Goal: Task Accomplishment & Management: Use online tool/utility

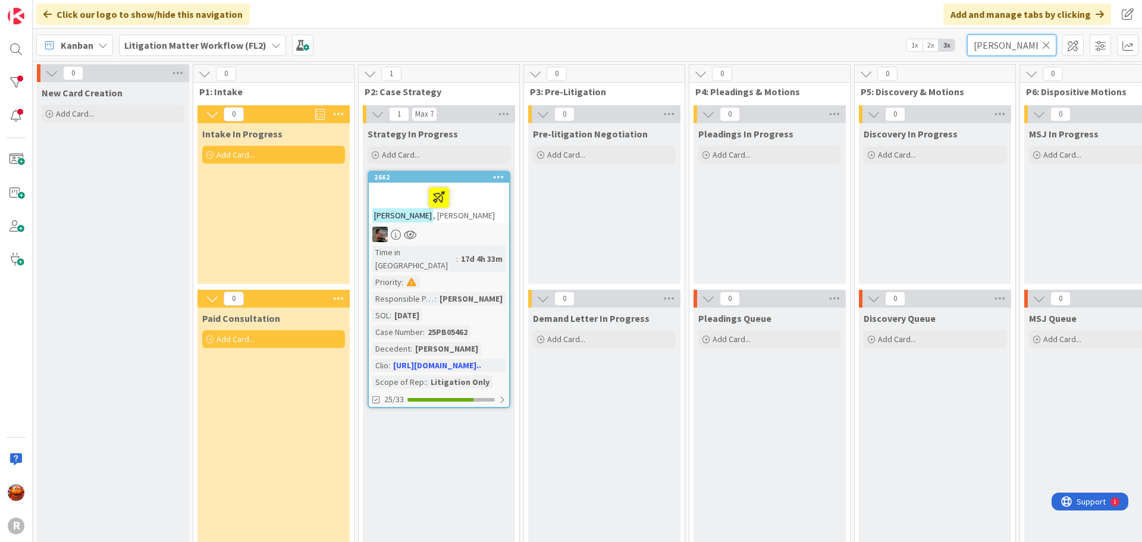
drag, startPoint x: 1019, startPoint y: 50, endPoint x: 873, endPoint y: 43, distance: 146.4
click at [873, 43] on div "Kanban Litigation Matter Workflow (FL2) 1x 2x 3x [PERSON_NAME]" at bounding box center [587, 45] width 1109 height 33
click at [196, 51] on b "Litigation Matter Workflow (FL2)" at bounding box center [195, 45] width 142 height 12
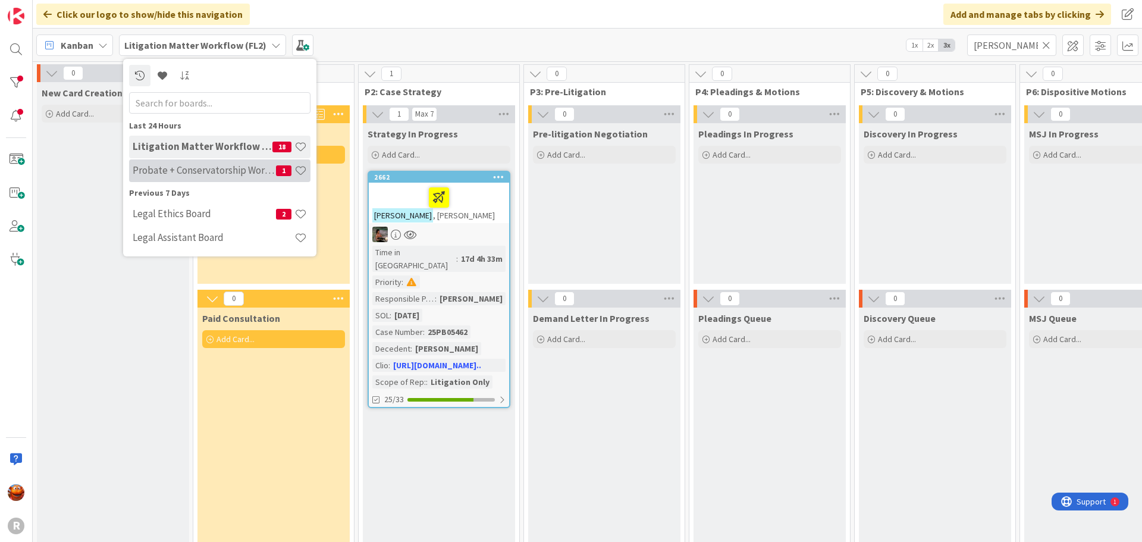
click at [190, 163] on div "Probate + Conservatorship Workflow (FL2) 1" at bounding box center [219, 170] width 181 height 23
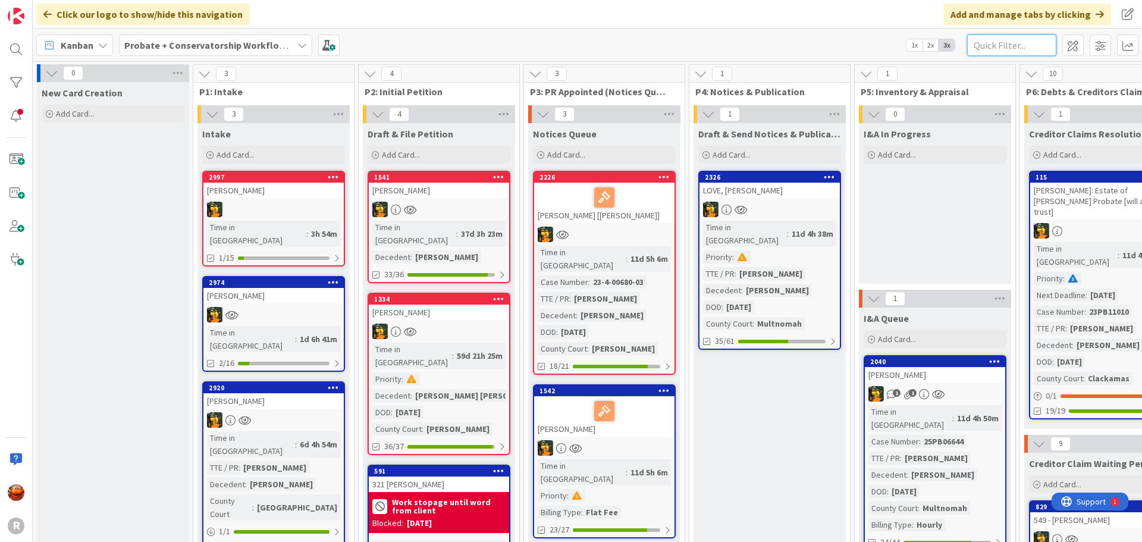
click at [1009, 46] on input "text" at bounding box center [1011, 44] width 89 height 21
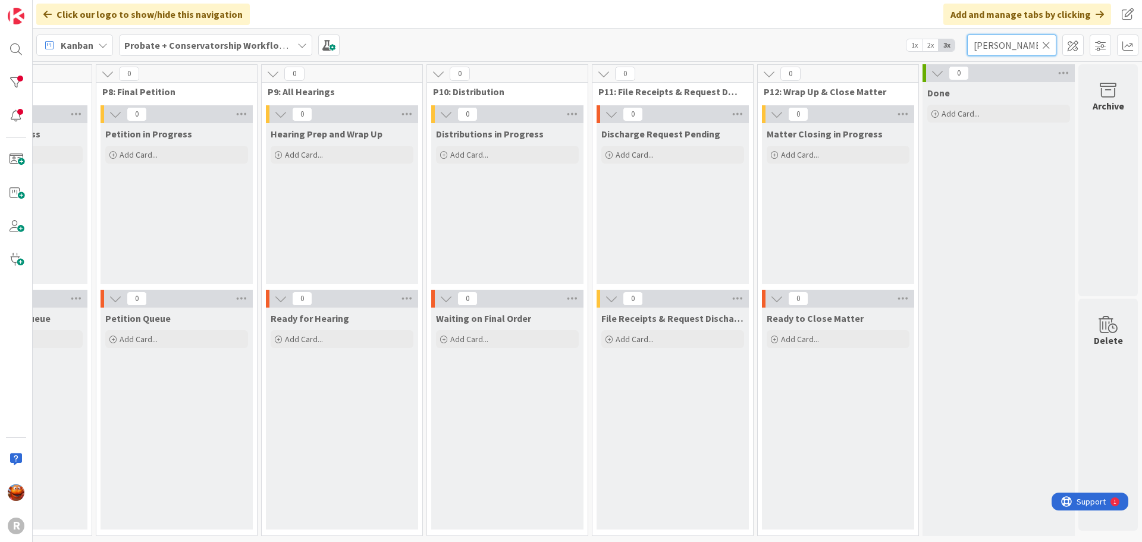
scroll to position [0, 1263]
click at [204, 52] on span "Probate + Conservatorship Workflow (FL2)" at bounding box center [208, 45] width 168 height 14
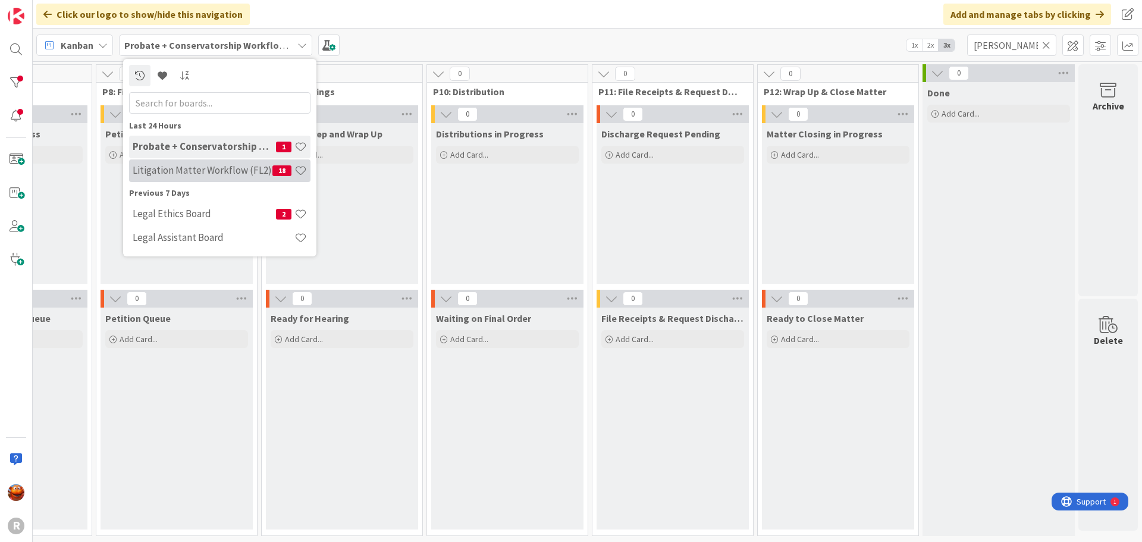
click at [180, 167] on h4 "Litigation Matter Workflow (FL2)" at bounding box center [203, 170] width 140 height 12
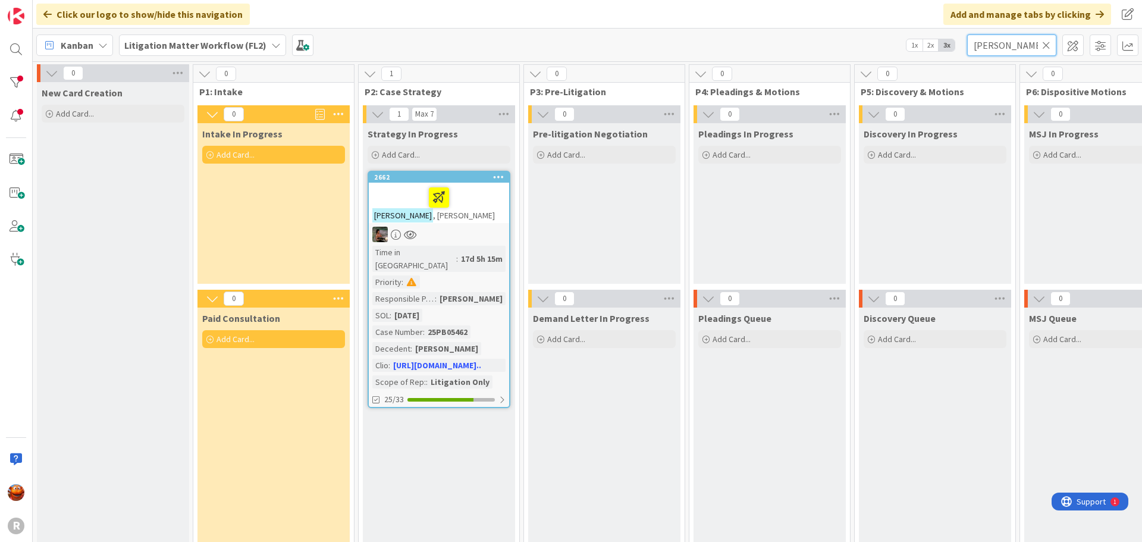
drag, startPoint x: 1017, startPoint y: 43, endPoint x: 906, endPoint y: 37, distance: 110.8
click at [906, 37] on div "Kanban Litigation Matter Workflow (FL2) 1x 2x 3x [PERSON_NAME]" at bounding box center [587, 45] width 1109 height 33
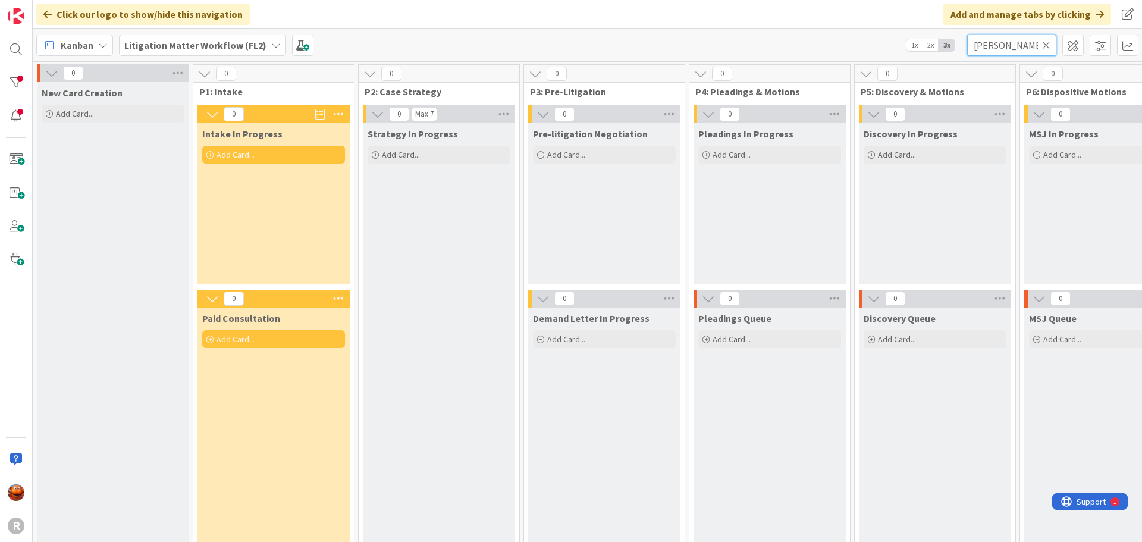
scroll to position [0, 1107]
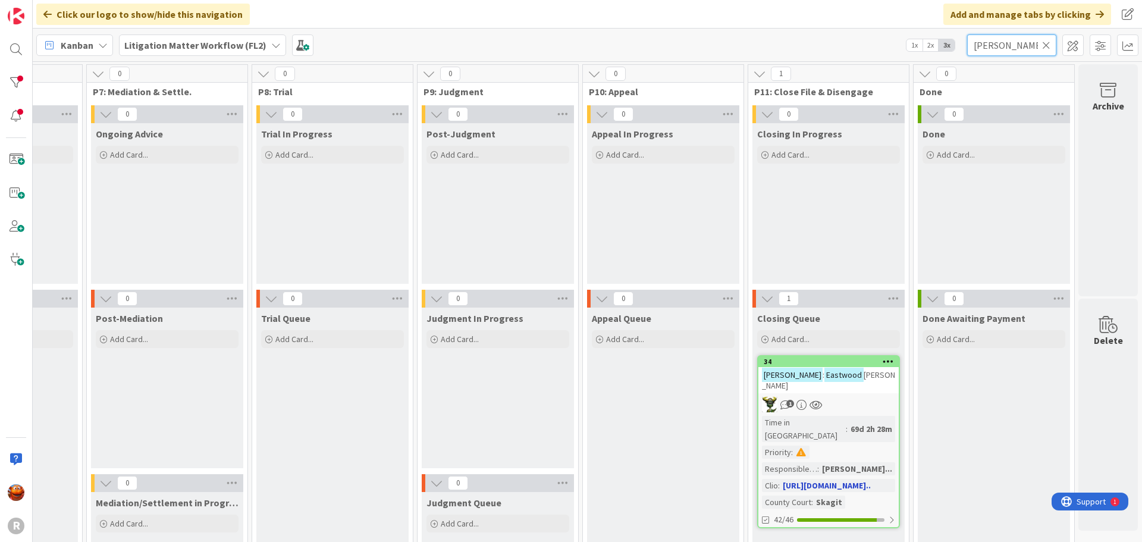
type input "[PERSON_NAME]"
click at [840, 397] on div "1" at bounding box center [828, 404] width 140 height 15
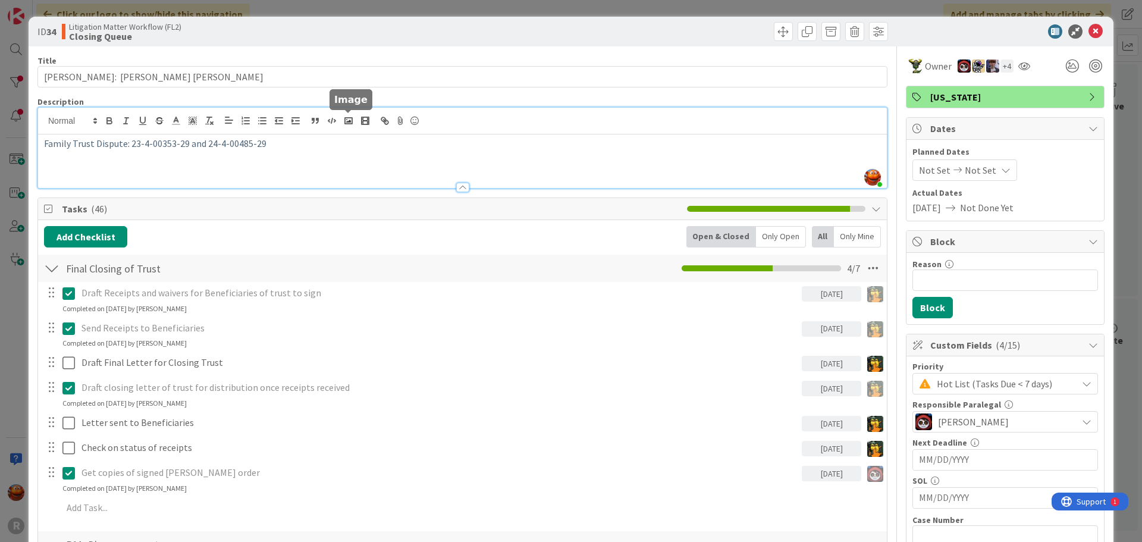
click at [343, 126] on div "[PERSON_NAME] just joined Family Trust Dispute: 23-4-00353-29 and 24-4-00485-29" at bounding box center [462, 148] width 849 height 80
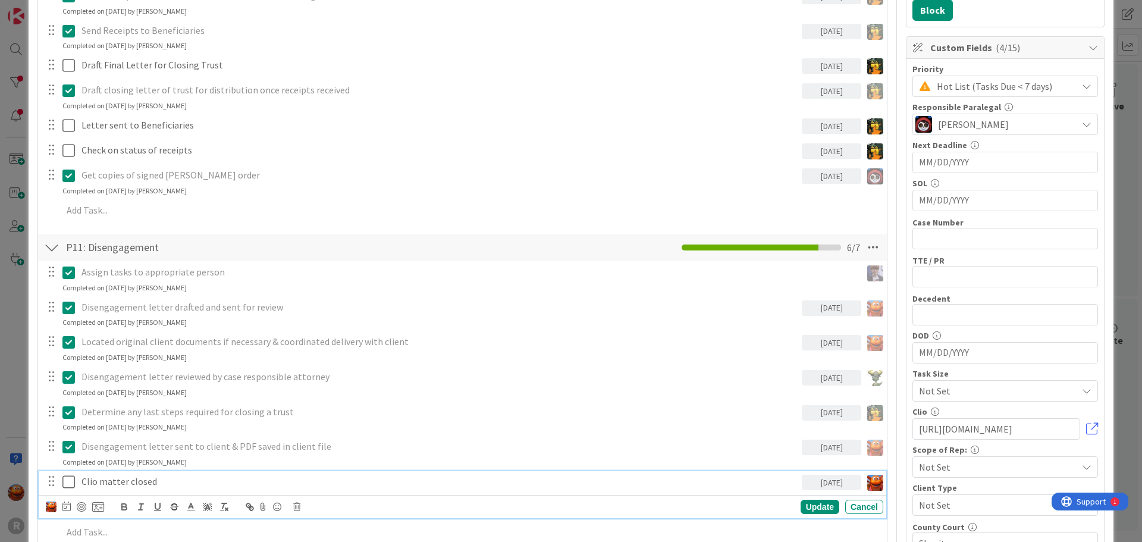
click at [155, 482] on p "Clio matter closed" at bounding box center [438, 482] width 715 height 14
click at [69, 508] on icon at bounding box center [66, 506] width 8 height 10
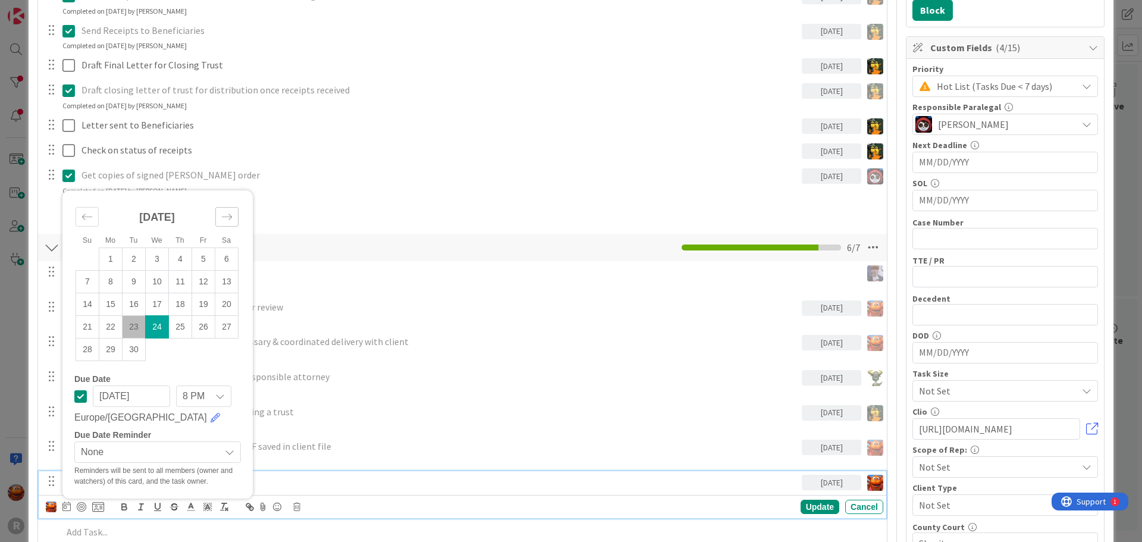
click at [224, 211] on icon "Move forward to switch to the next month." at bounding box center [226, 216] width 11 height 11
click at [203, 328] on td "24" at bounding box center [203, 326] width 23 height 23
type input "[DATE]"
click at [804, 507] on div "Update" at bounding box center [819, 507] width 39 height 14
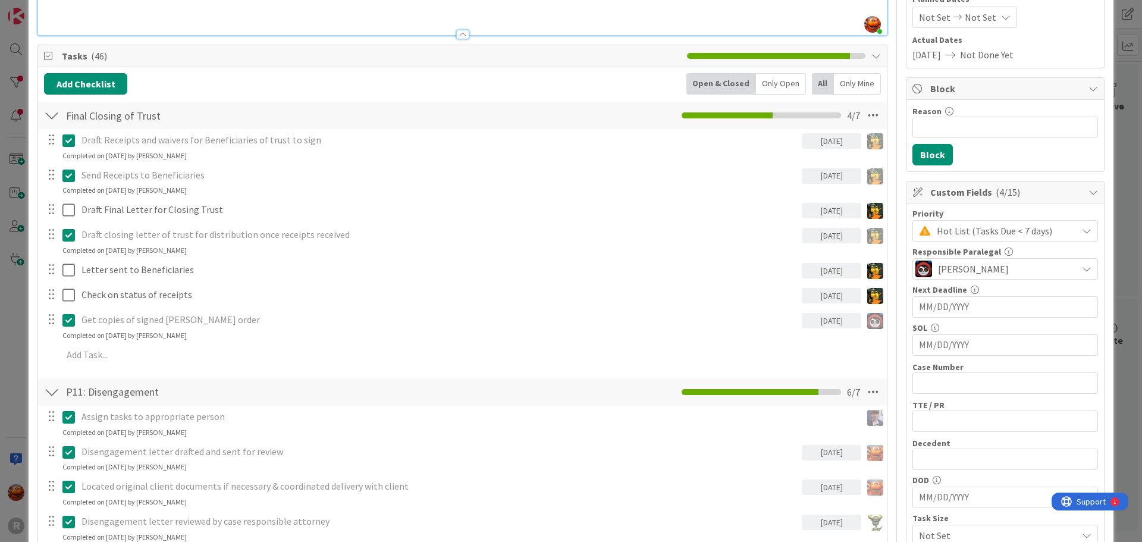
scroll to position [238, 0]
